Goal: Task Accomplishment & Management: Manage account settings

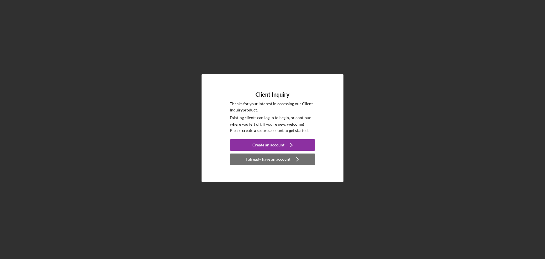
click at [270, 162] on div "I already have an account" at bounding box center [268, 158] width 44 height 11
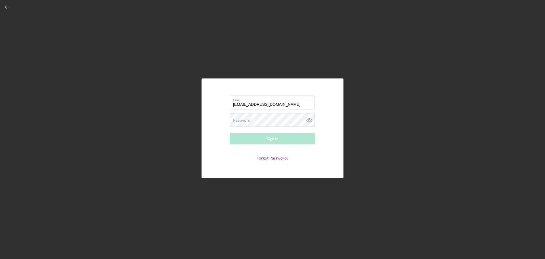
type input "[EMAIL_ADDRESS][DOMAIN_NAME]"
click at [230, 133] on button "Sign In" at bounding box center [272, 138] width 85 height 11
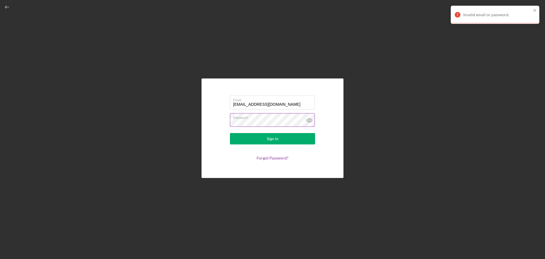
click at [310, 121] on icon at bounding box center [309, 120] width 14 height 14
click at [230, 133] on button "Sign In" at bounding box center [272, 138] width 85 height 11
click at [274, 136] on div "Sign In" at bounding box center [273, 138] width 12 height 11
click at [230, 133] on button "Sign In" at bounding box center [272, 138] width 85 height 11
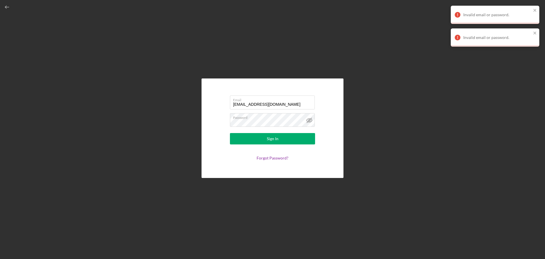
click at [532, 11] on div "Invalid email or password." at bounding box center [493, 14] width 80 height 9
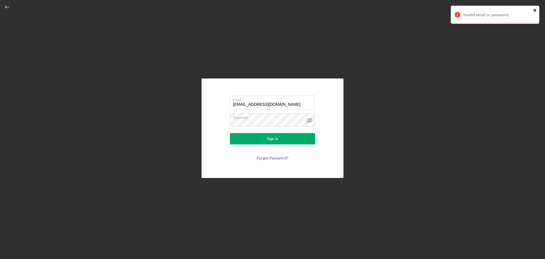
click at [534, 12] on icon "close" at bounding box center [535, 10] width 4 height 5
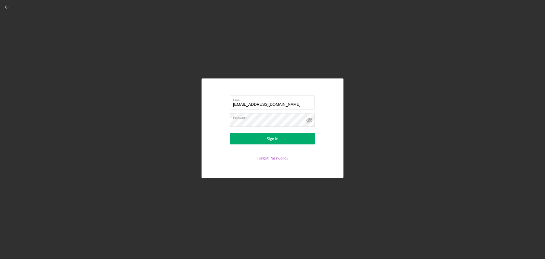
click at [276, 159] on link "Forgot Password?" at bounding box center [273, 157] width 32 height 5
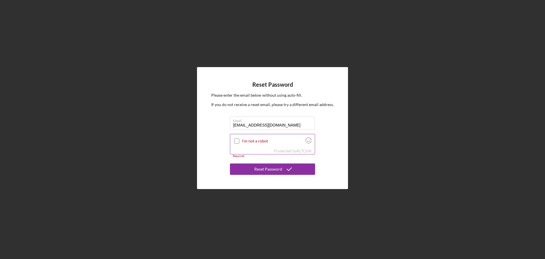
type input "[EMAIL_ADDRESS][DOMAIN_NAME]"
click at [238, 141] on input "I'm not a robot" at bounding box center [236, 140] width 5 height 5
checkbox input "true"
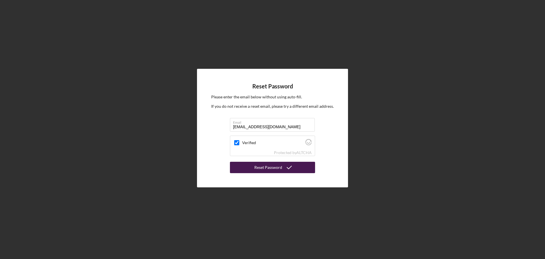
click at [266, 168] on div "Reset Password" at bounding box center [268, 166] width 28 height 11
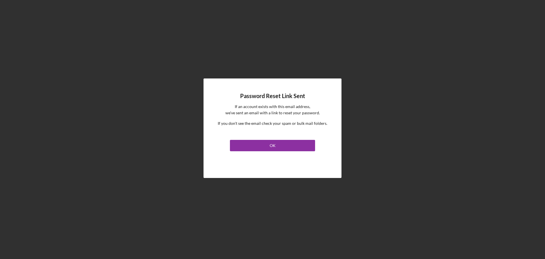
drag, startPoint x: 276, startPoint y: 141, endPoint x: 348, endPoint y: 177, distance: 80.7
click at [276, 141] on button "OK" at bounding box center [272, 145] width 85 height 11
